Goal: Information Seeking & Learning: Learn about a topic

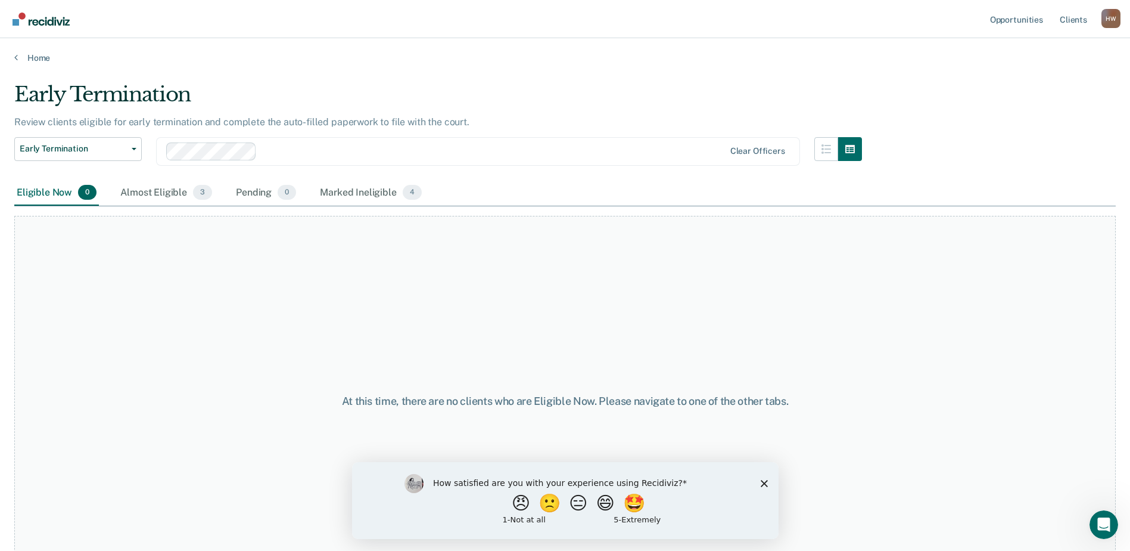
click at [767, 480] on polygon "Close survey" at bounding box center [763, 482] width 7 height 7
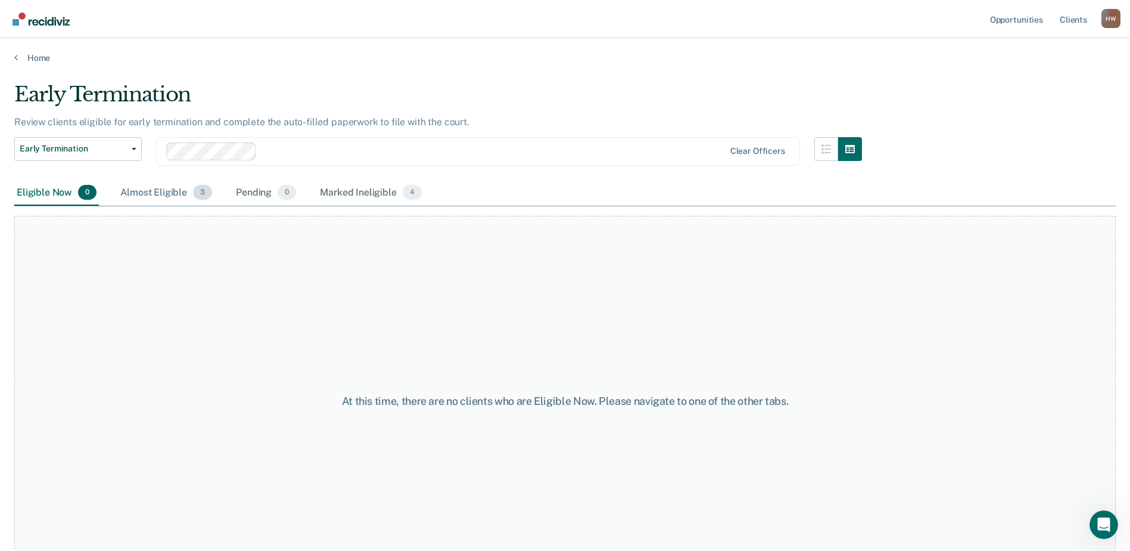
click at [162, 194] on div "Almost Eligible 3" at bounding box center [166, 193] width 97 height 26
